Goal: Task Accomplishment & Management: Use online tool/utility

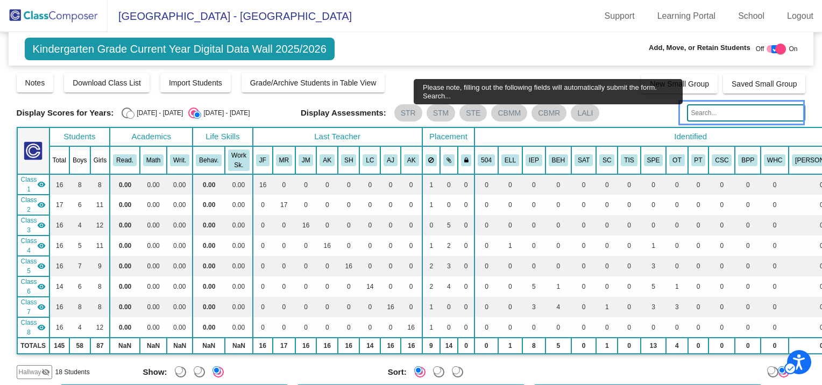
click at [699, 112] on input "Please note, filling out the following fields will automatically submit the for…" at bounding box center [746, 112] width 118 height 17
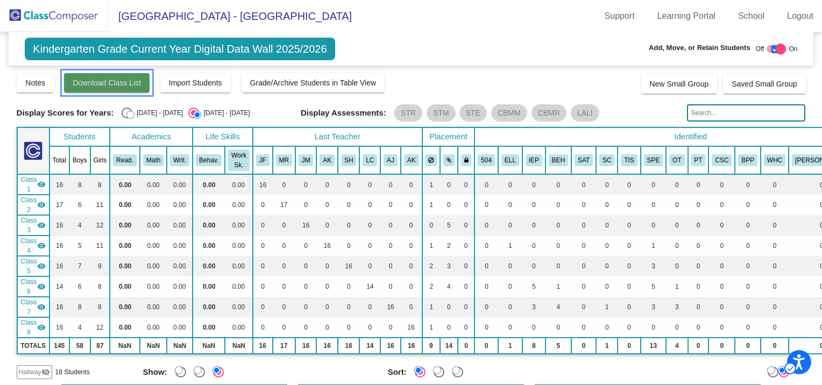
click at [133, 84] on span "Download Class List" at bounding box center [107, 82] width 68 height 9
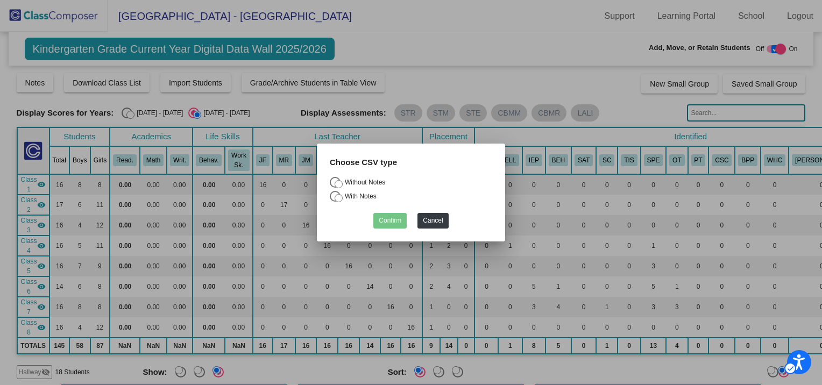
click at [441, 41] on div at bounding box center [411, 192] width 822 height 385
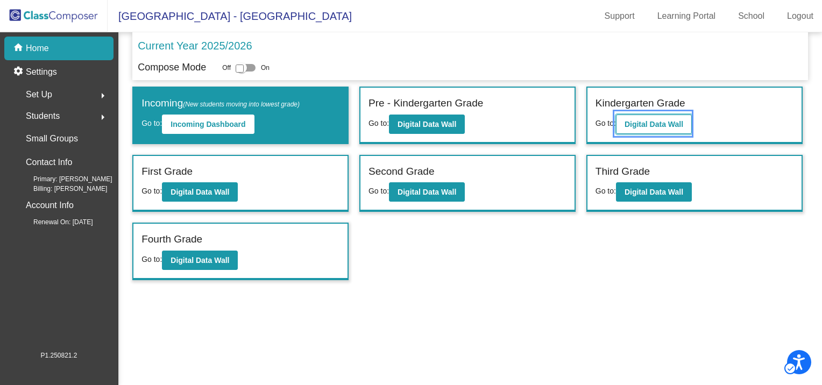
click at [625, 129] on button "Digital Data Wall" at bounding box center [654, 124] width 76 height 19
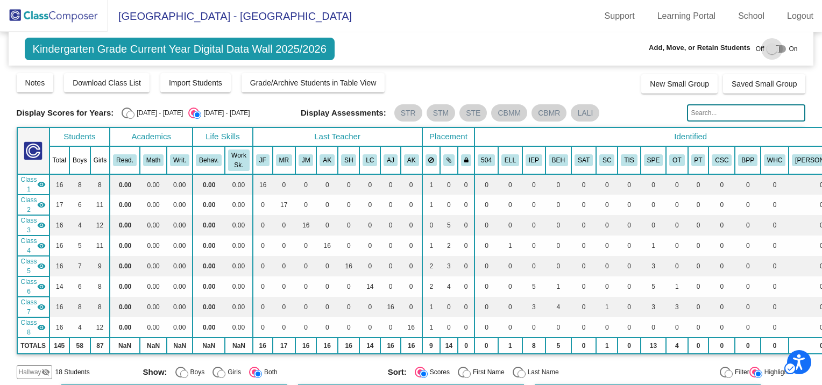
click at [766, 46] on div at bounding box center [771, 49] width 11 height 11
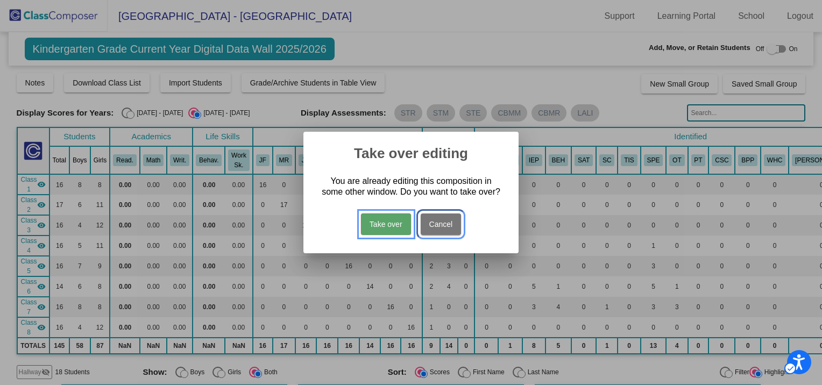
click at [432, 225] on button "Cancel" at bounding box center [440, 224] width 41 height 22
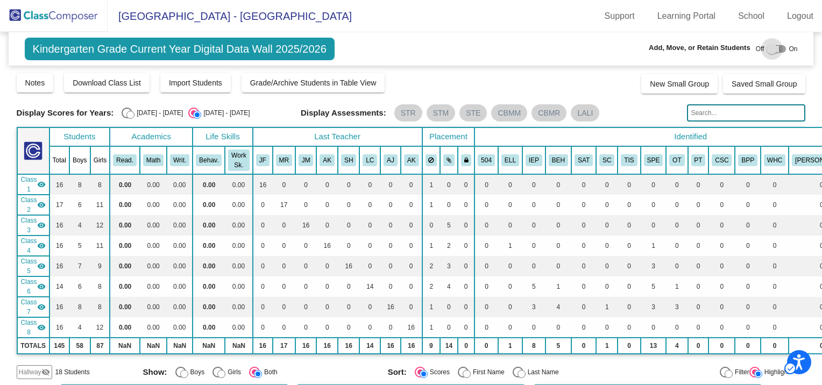
click at [768, 49] on div at bounding box center [771, 49] width 11 height 11
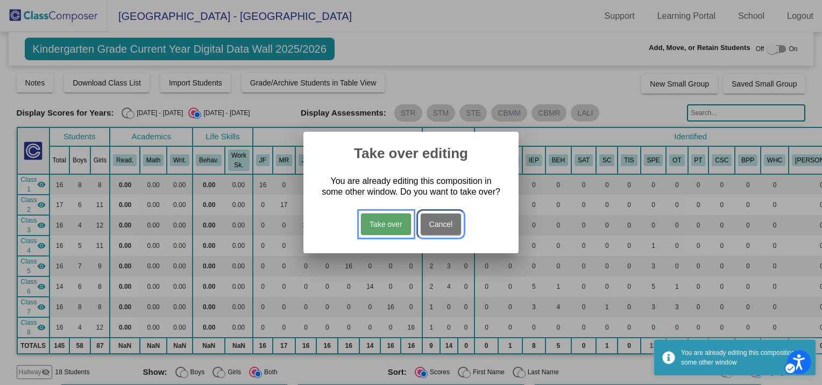
click at [451, 224] on button "Cancel" at bounding box center [440, 224] width 41 height 22
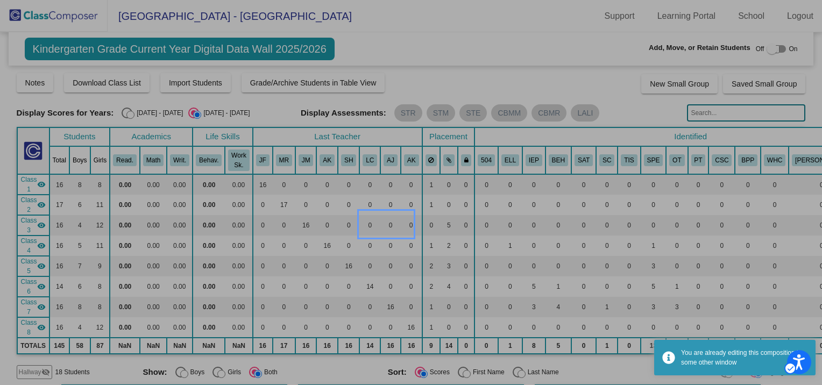
click at [435, 222] on button "Cancel" at bounding box center [440, 224] width 41 height 22
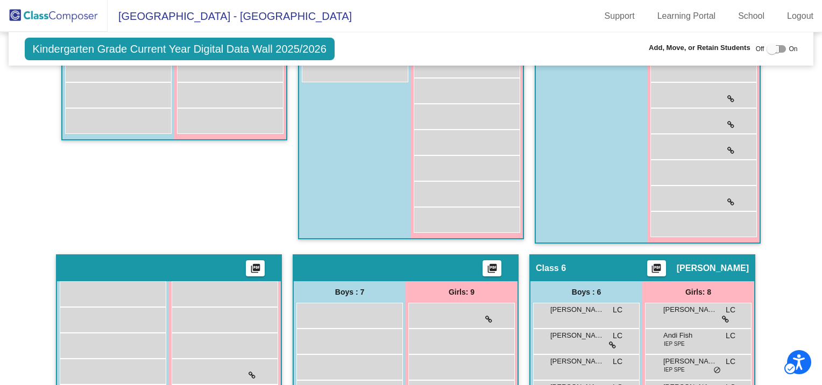
scroll to position [215, 0]
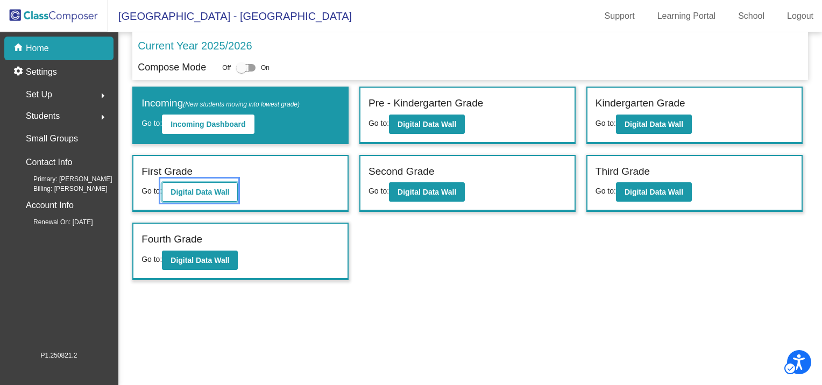
click at [196, 188] on b "Digital Data Wall" at bounding box center [199, 192] width 59 height 9
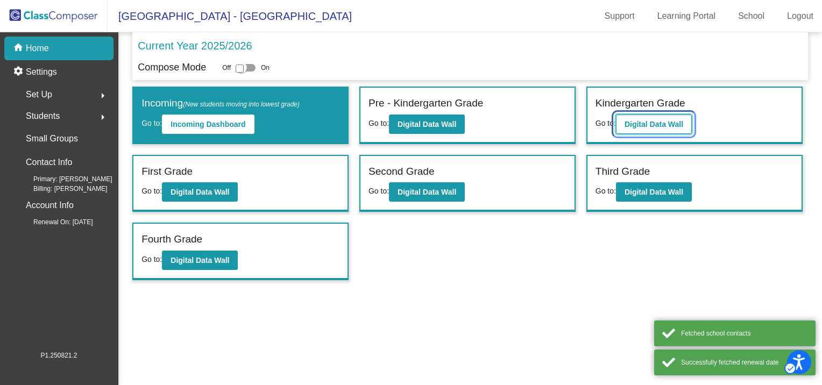
click at [639, 118] on button "Digital Data Wall" at bounding box center [654, 124] width 76 height 19
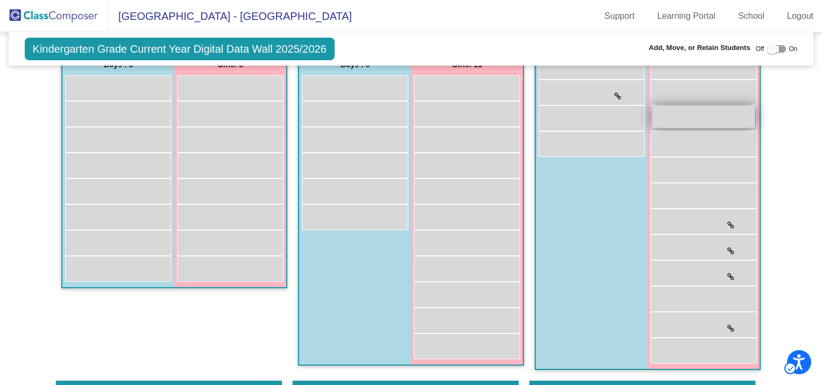
scroll to position [323, 0]
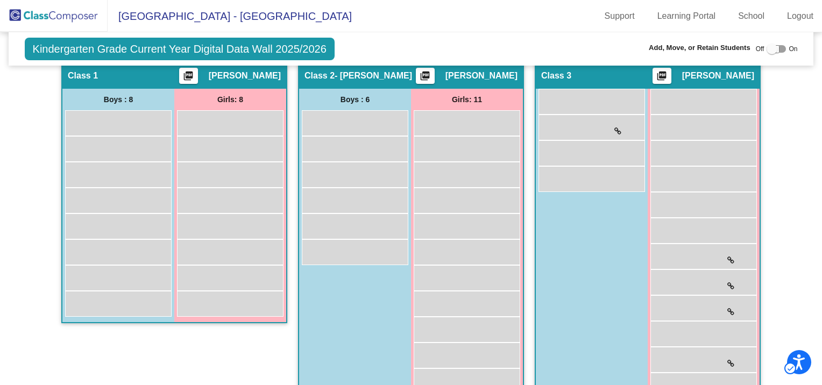
click at [766, 47] on div at bounding box center [771, 49] width 11 height 11
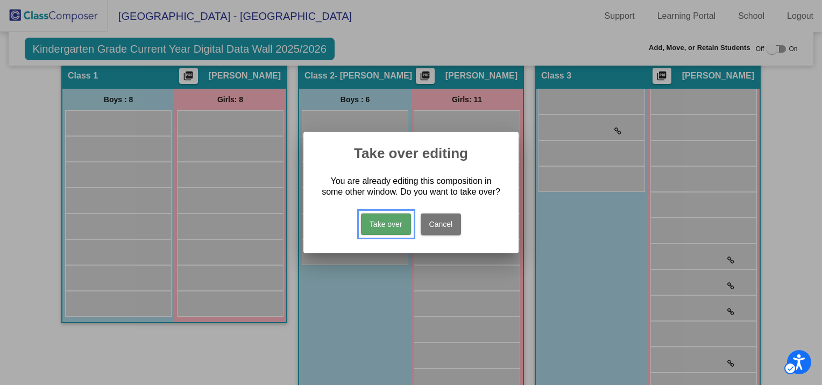
click at [389, 219] on button "Take over" at bounding box center [386, 224] width 50 height 22
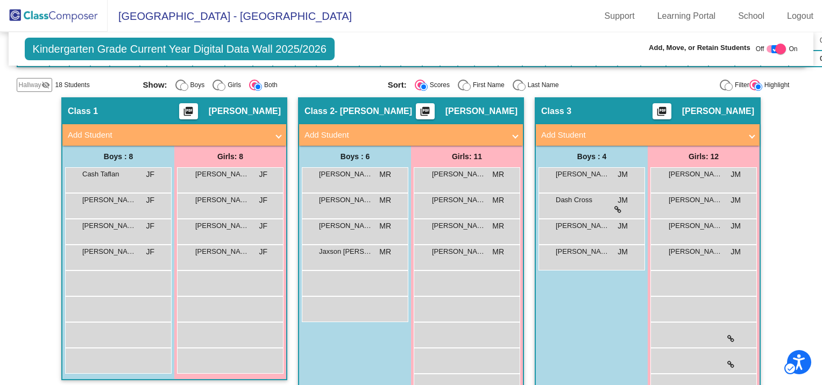
scroll to position [269, 0]
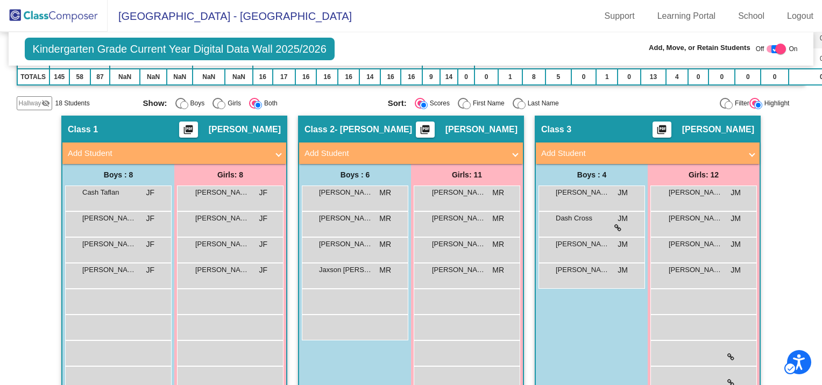
click at [776, 49] on div at bounding box center [780, 49] width 11 height 11
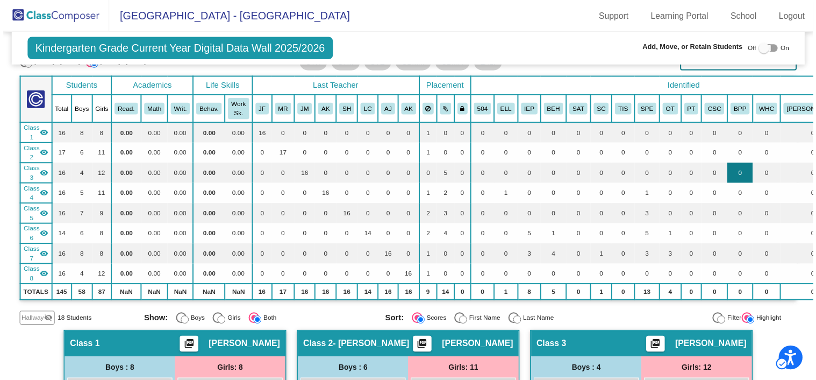
scroll to position [0, 0]
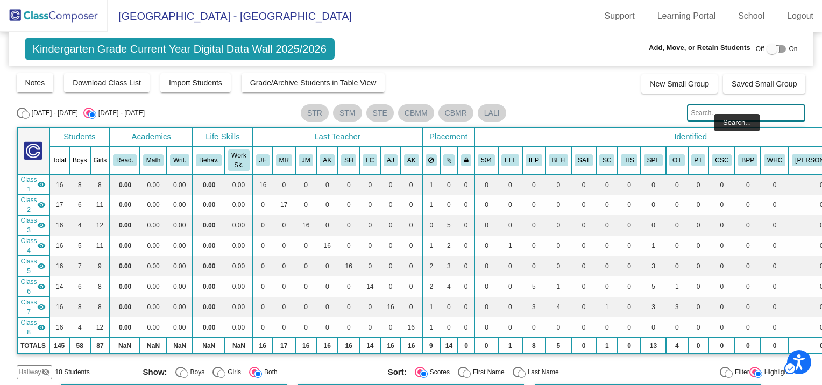
click at [721, 110] on input "Search..." at bounding box center [746, 112] width 118 height 17
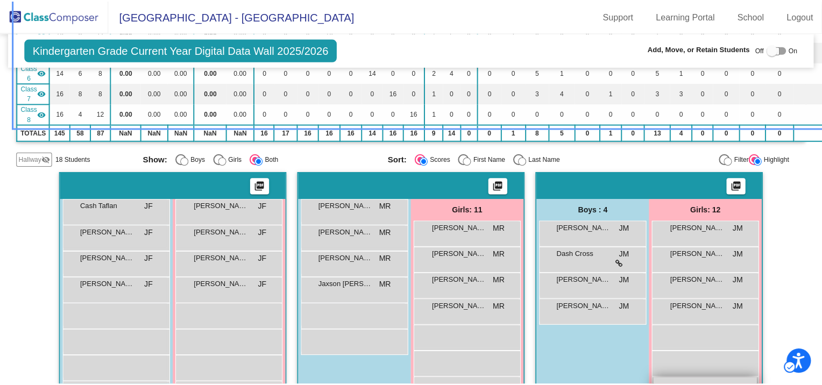
scroll to position [269, 0]
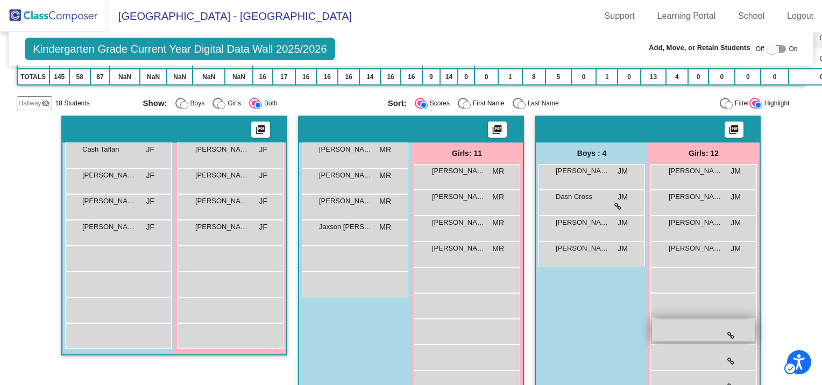
click at [680, 319] on div "Kaylee Collett JM lock do_not_disturb_alt" at bounding box center [703, 330] width 103 height 22
click at [766, 47] on div at bounding box center [771, 49] width 11 height 11
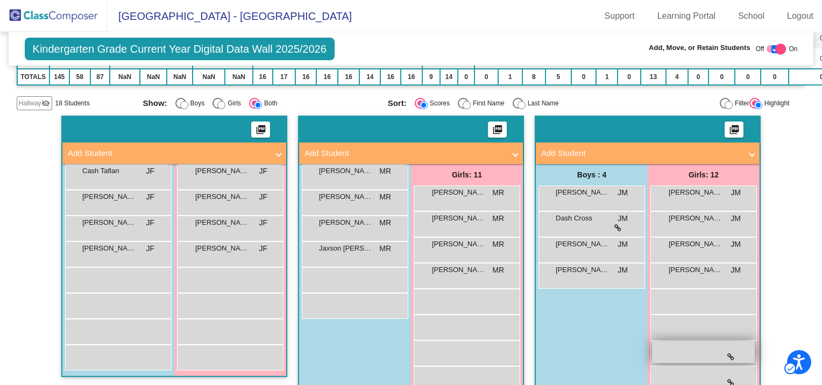
checkbox input "true"
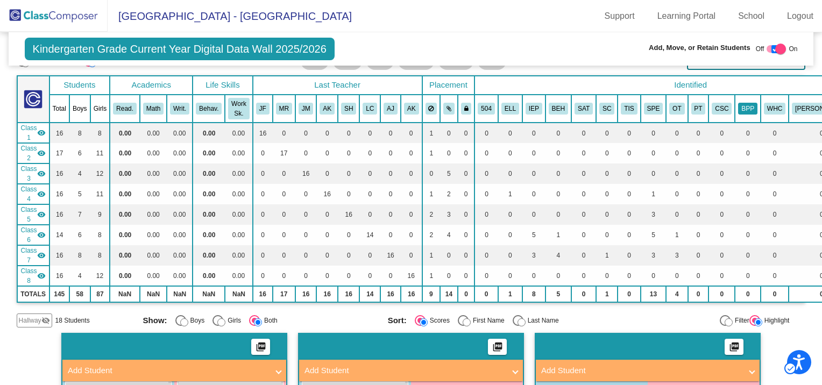
scroll to position [0, 0]
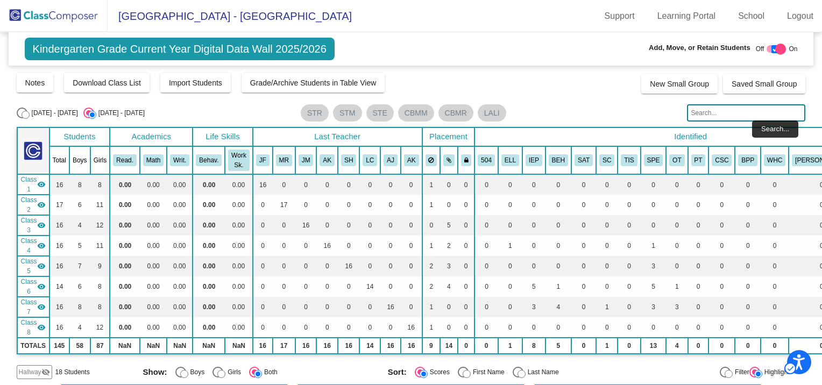
click at [738, 107] on input "Search..." at bounding box center [746, 112] width 118 height 17
click at [707, 112] on input "Search..." at bounding box center [746, 112] width 118 height 17
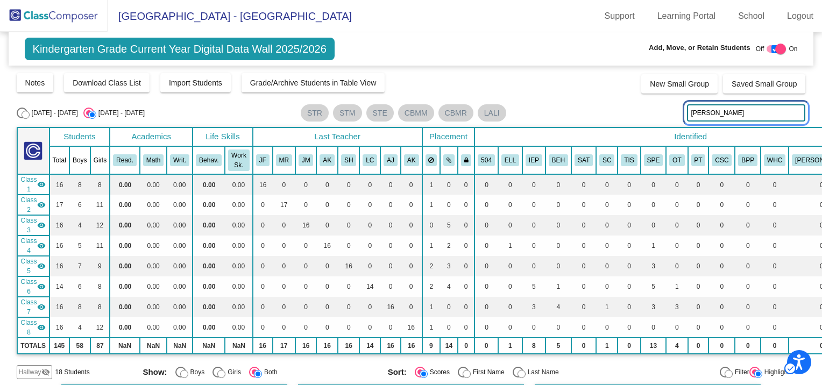
type input "Martin"
click at [712, 112] on input "Martin" at bounding box center [746, 112] width 118 height 17
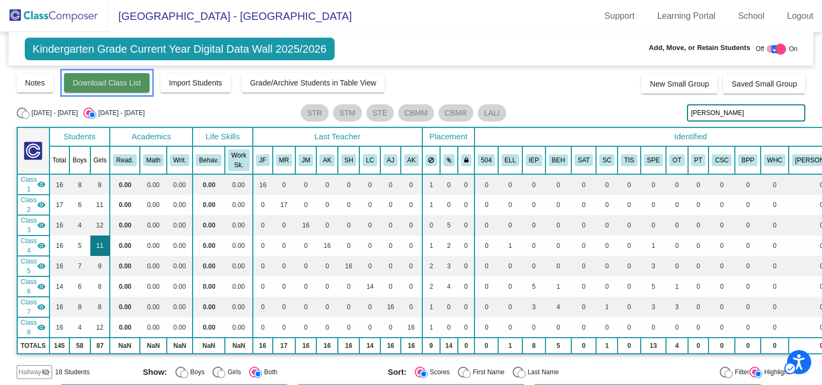
click at [101, 89] on button "Download Class List" at bounding box center [106, 82] width 85 height 19
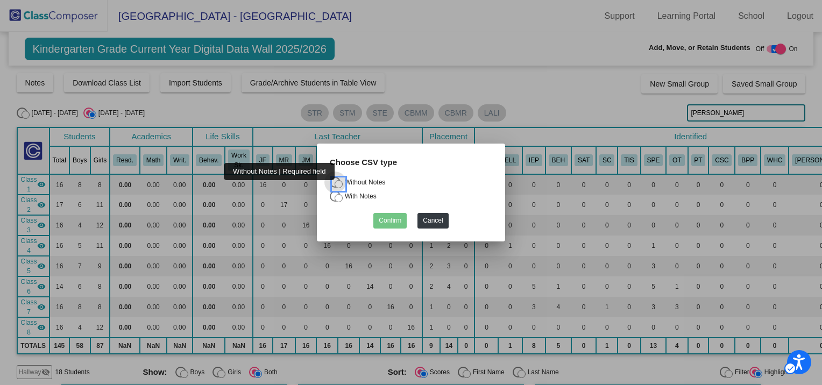
click at [473, 69] on div at bounding box center [411, 192] width 822 height 385
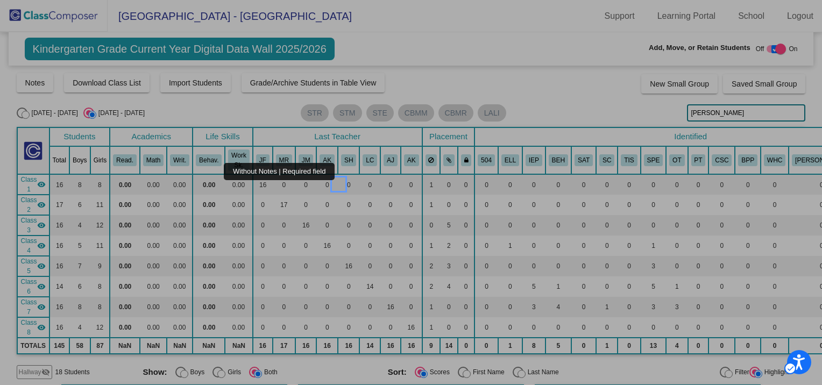
click at [430, 228] on button "Cancel" at bounding box center [432, 221] width 31 height 16
click at [429, 221] on button "Cancel" at bounding box center [432, 221] width 31 height 16
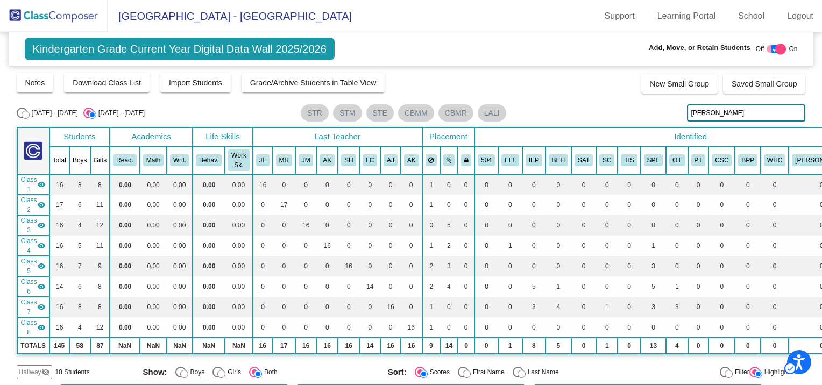
click at [118, 49] on span "Kindergarten Grade Current Year Digital Data Wall 2025/2026" at bounding box center [180, 49] width 310 height 23
